Goal: Task Accomplishment & Management: Complete application form

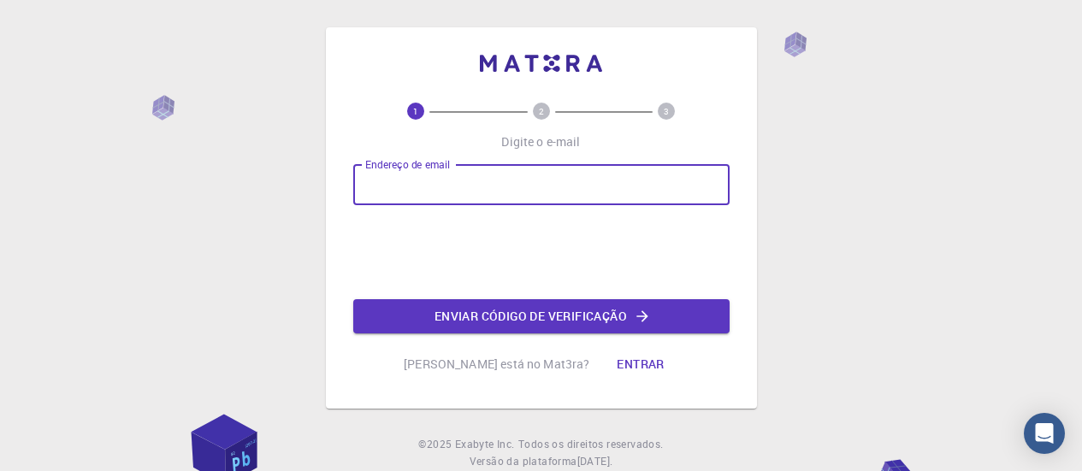
click at [541, 199] on input "Endereço de email" at bounding box center [541, 184] width 376 height 41
type input "[PERSON_NAME][EMAIL_ADDRESS][DOMAIN_NAME]"
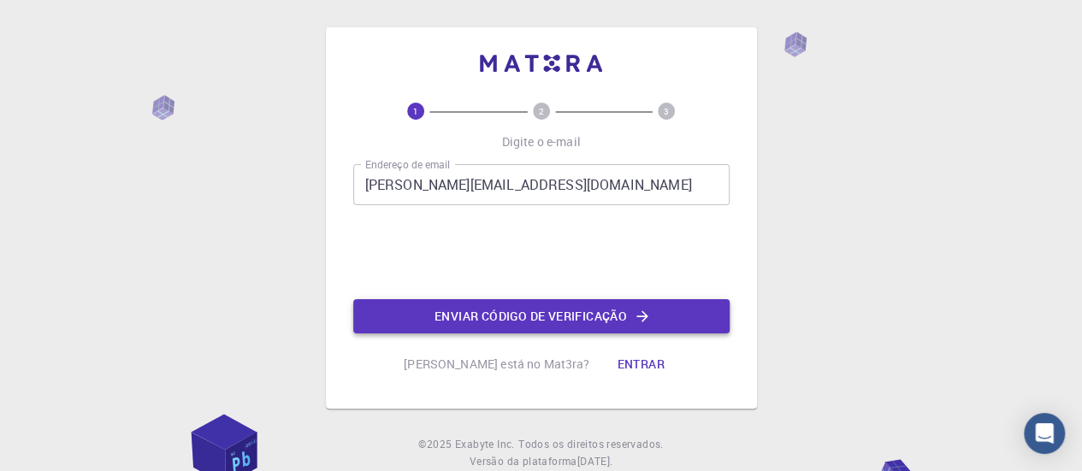
click at [459, 326] on font "Enviar código de verificação" at bounding box center [531, 316] width 192 height 22
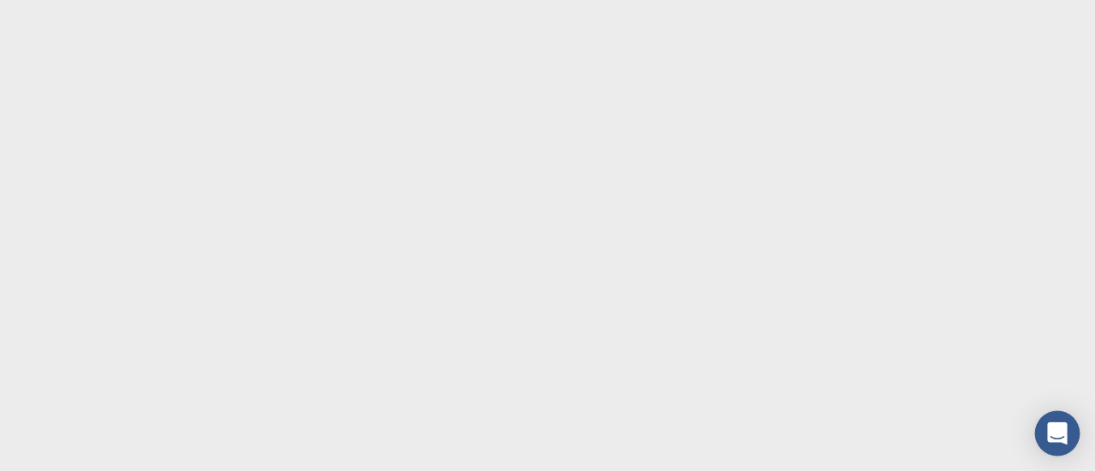
click at [1058, 430] on icon "Open Intercom Messenger" at bounding box center [1057, 434] width 20 height 22
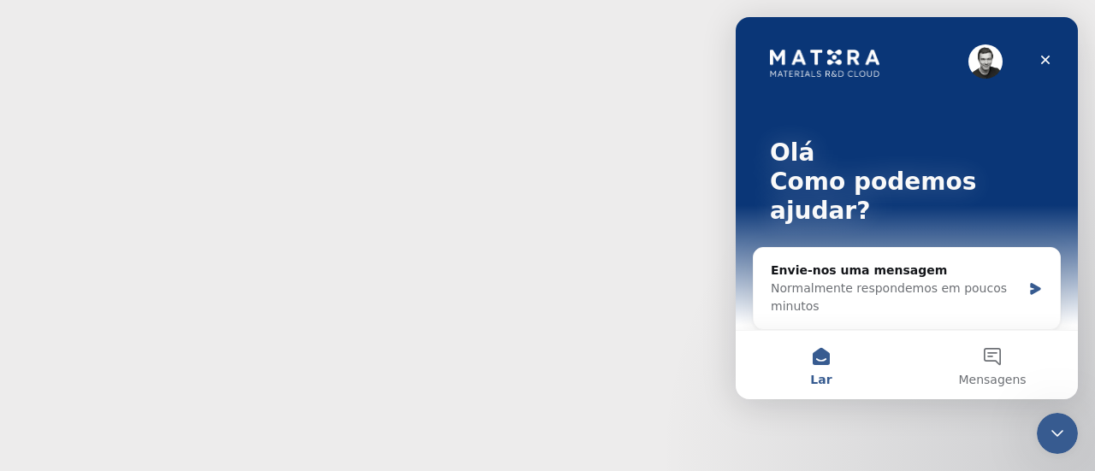
click at [665, 324] on body "Texto original Avalie a tradução O feedback vai ser usado para ajudar a melhora…" at bounding box center [547, 235] width 1095 height 471
click at [1033, 54] on div "Fechar" at bounding box center [1045, 59] width 31 height 31
